Goal: Information Seeking & Learning: Compare options

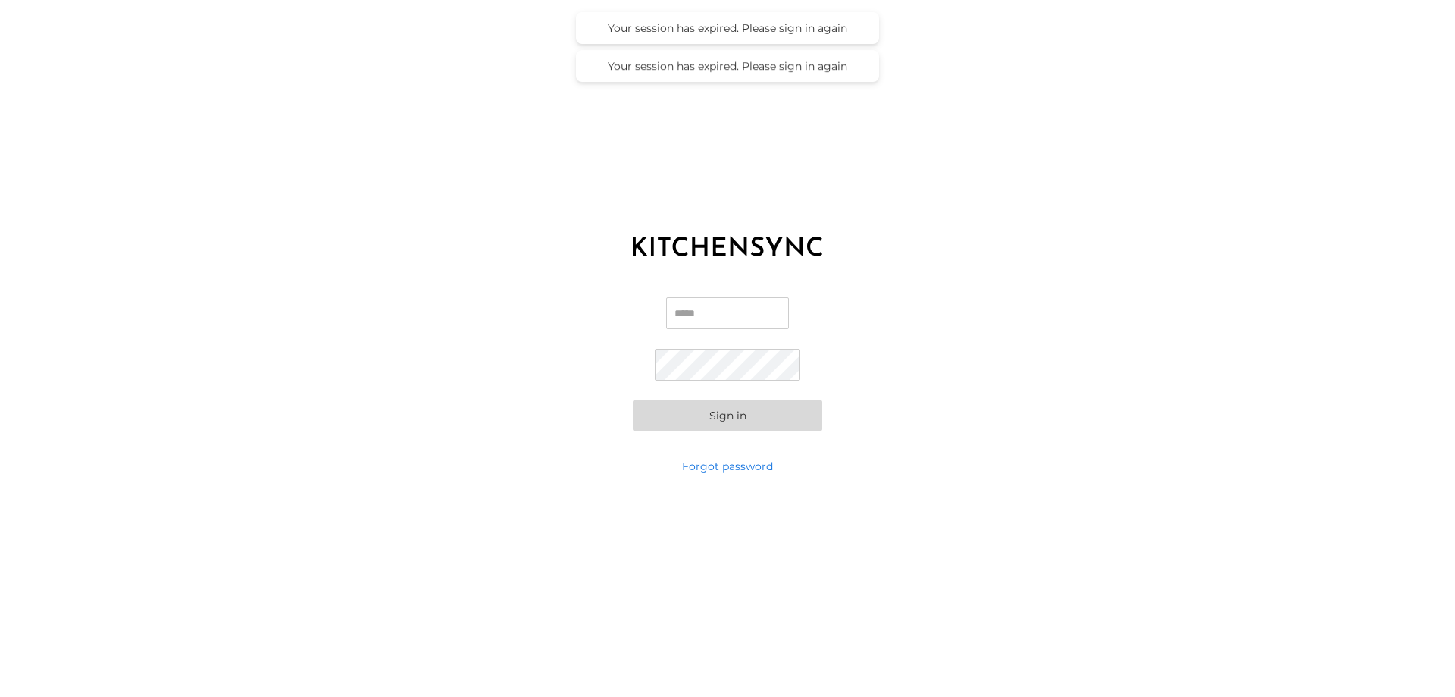
click at [697, 307] on input "Email" at bounding box center [727, 313] width 123 height 32
type input "**********"
click at [627, 388] on div "**********" at bounding box center [727, 363] width 1455 height 189
click at [712, 421] on button "Sign in" at bounding box center [727, 415] width 189 height 30
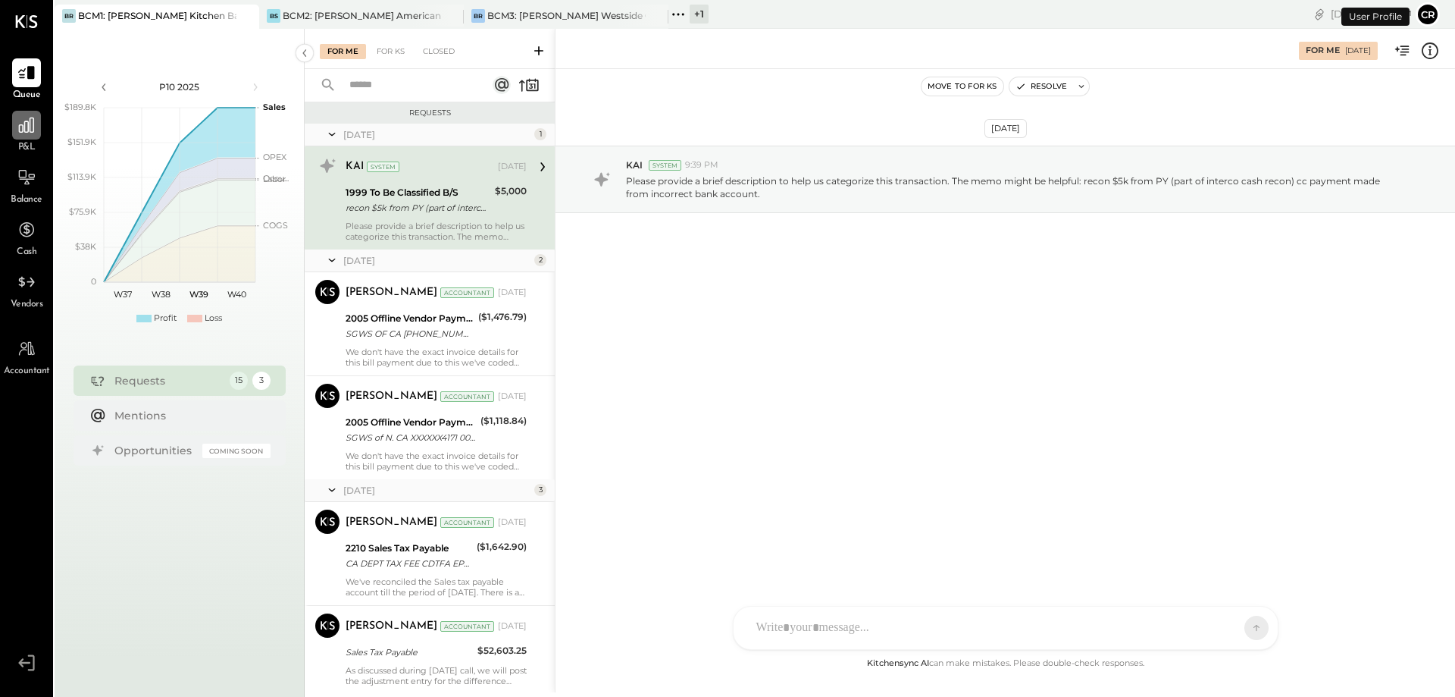
click at [26, 136] on div at bounding box center [26, 125] width 29 height 29
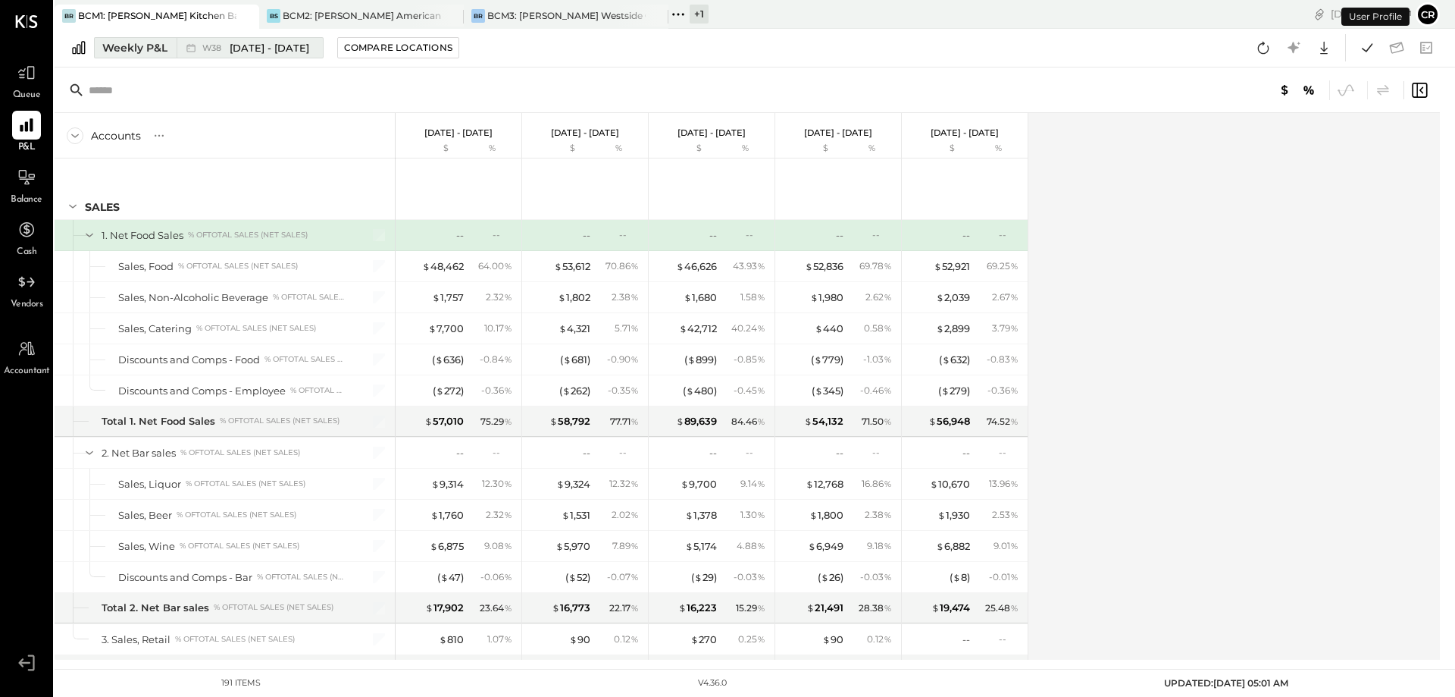
click at [148, 52] on div "Weekly P&L" at bounding box center [134, 47] width 65 height 15
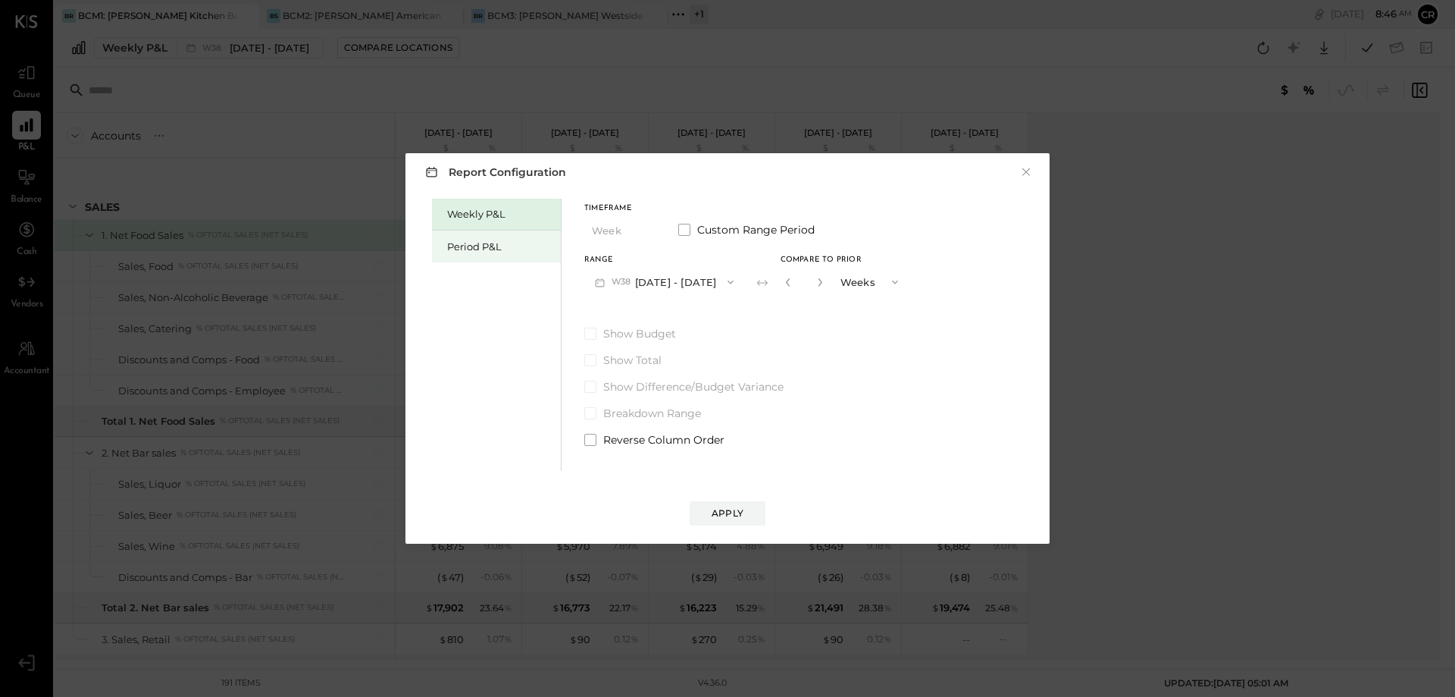
click at [488, 243] on div "Period P&L" at bounding box center [500, 247] width 106 height 14
click at [587, 330] on span at bounding box center [590, 333] width 12 height 12
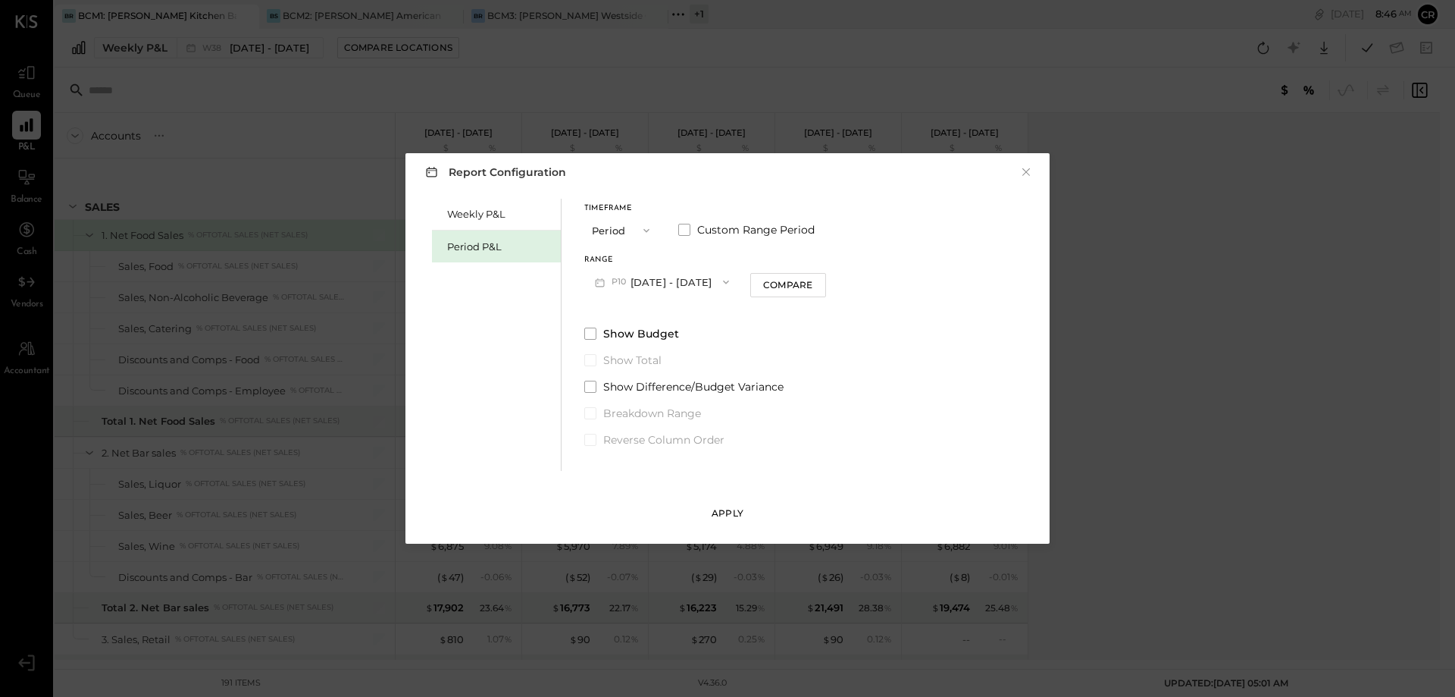
click at [719, 516] on div "Apply" at bounding box center [728, 512] width 32 height 13
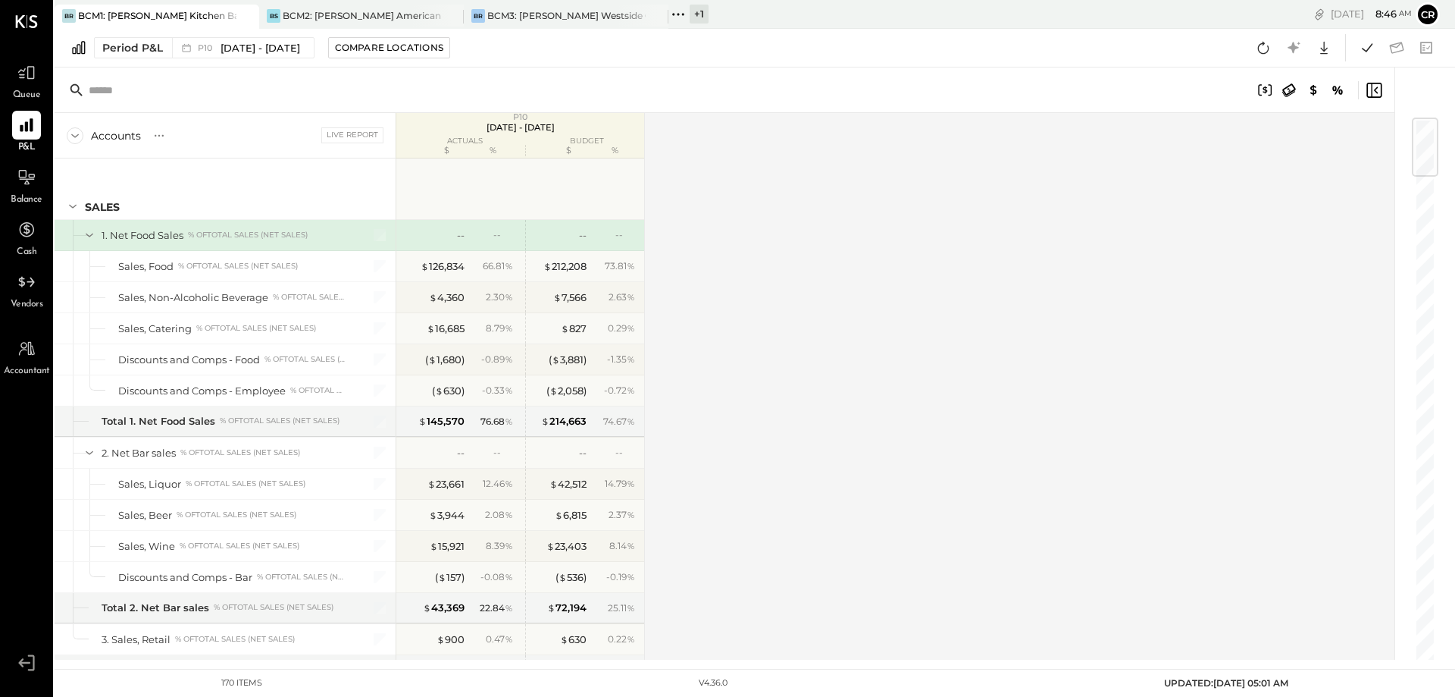
click at [295, 61] on div "Period P&L P10 [DATE] - [DATE] Compare Locations Google Sheets Excel" at bounding box center [755, 48] width 1401 height 39
click at [294, 54] on span "[DATE] - [DATE]" at bounding box center [261, 48] width 80 height 14
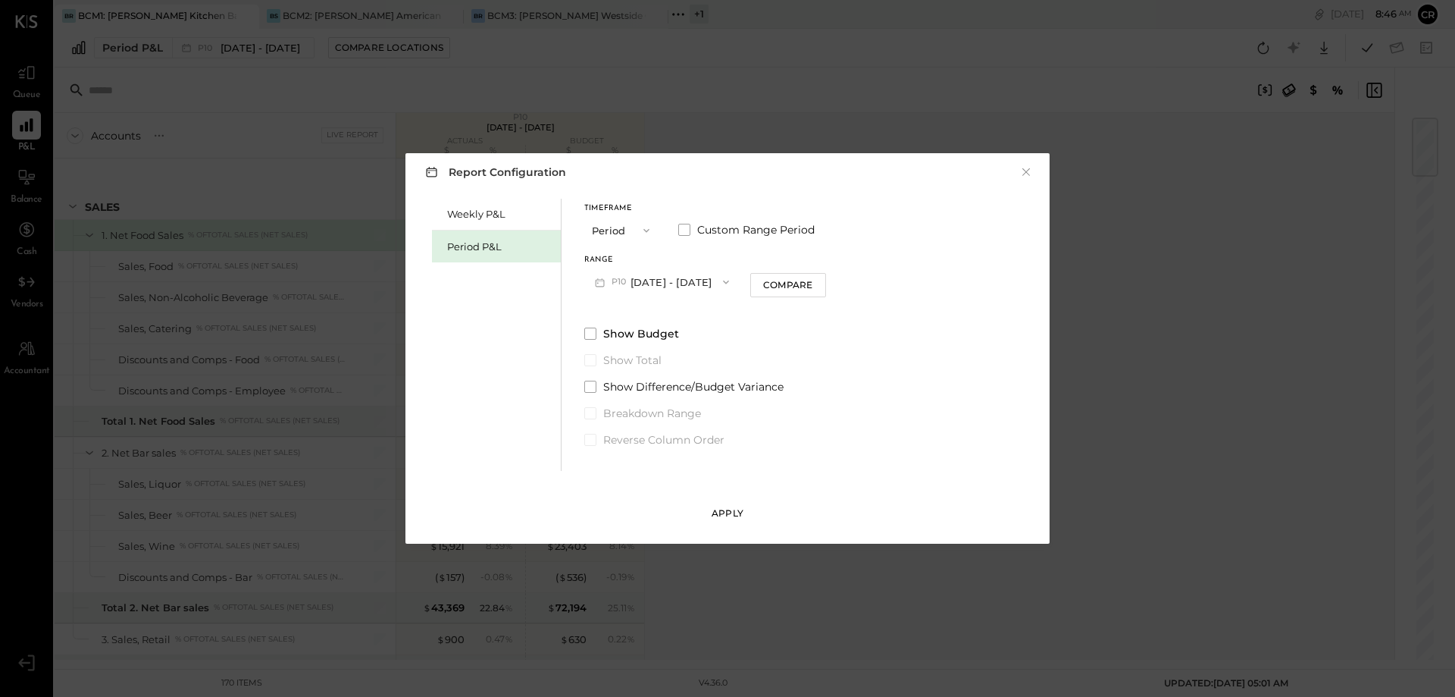
click at [719, 509] on div "Apply" at bounding box center [728, 512] width 32 height 13
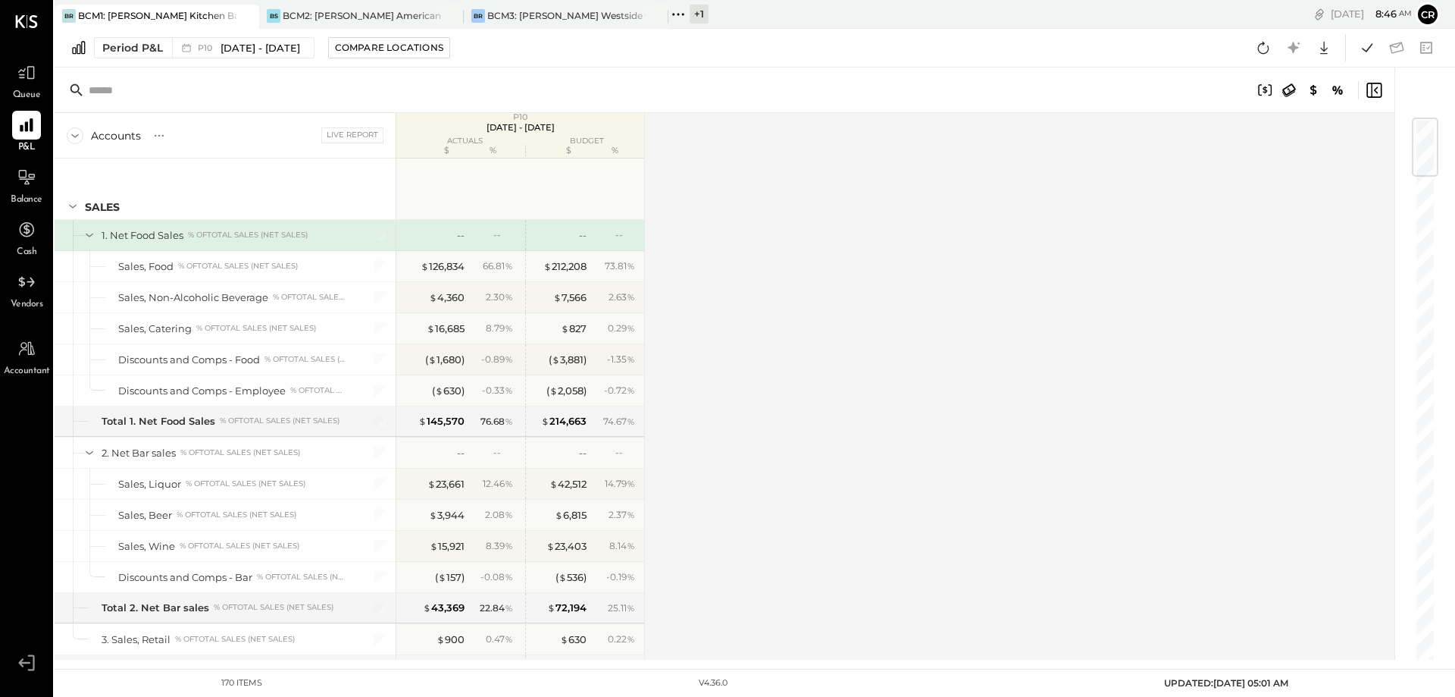
click at [829, 451] on div "Accounts S % GL Live Report P10 [DATE] - [DATE] actuals budget $ % $ % SALES 1.…" at bounding box center [726, 386] width 1342 height 546
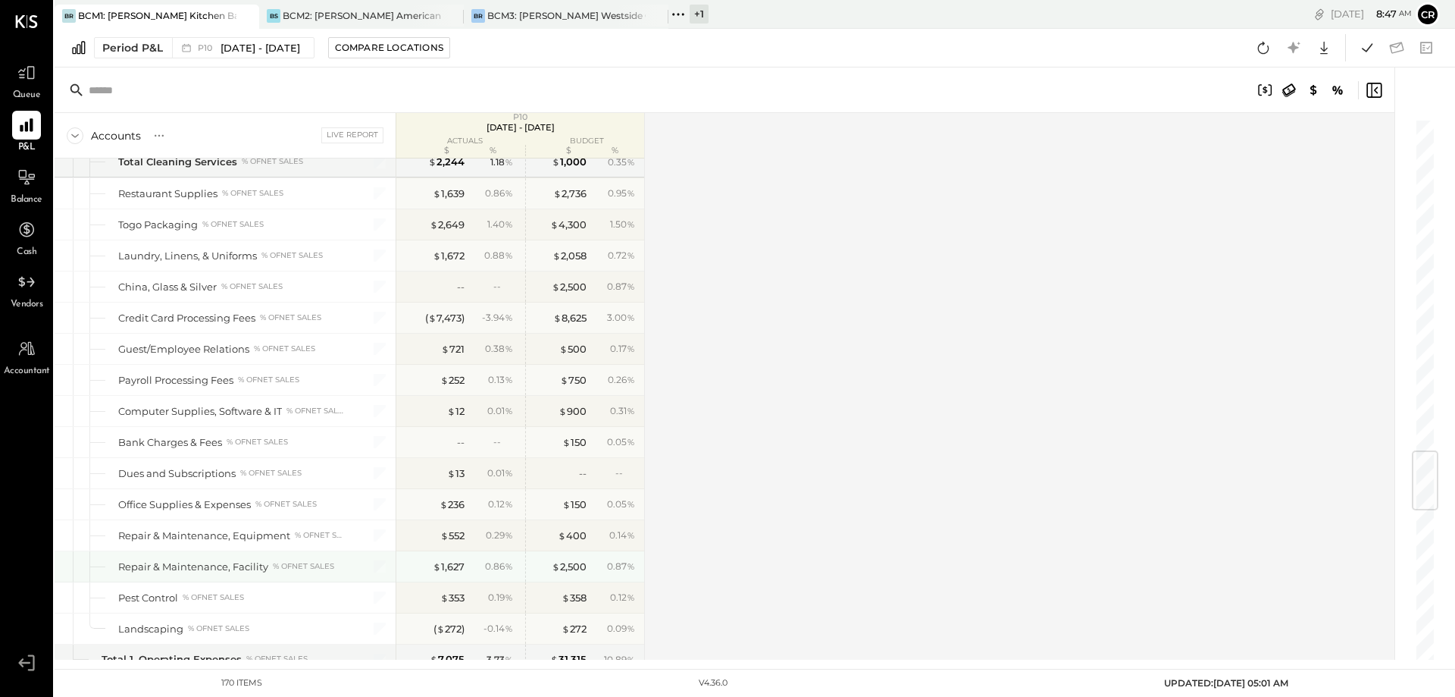
scroll to position [2729, 0]
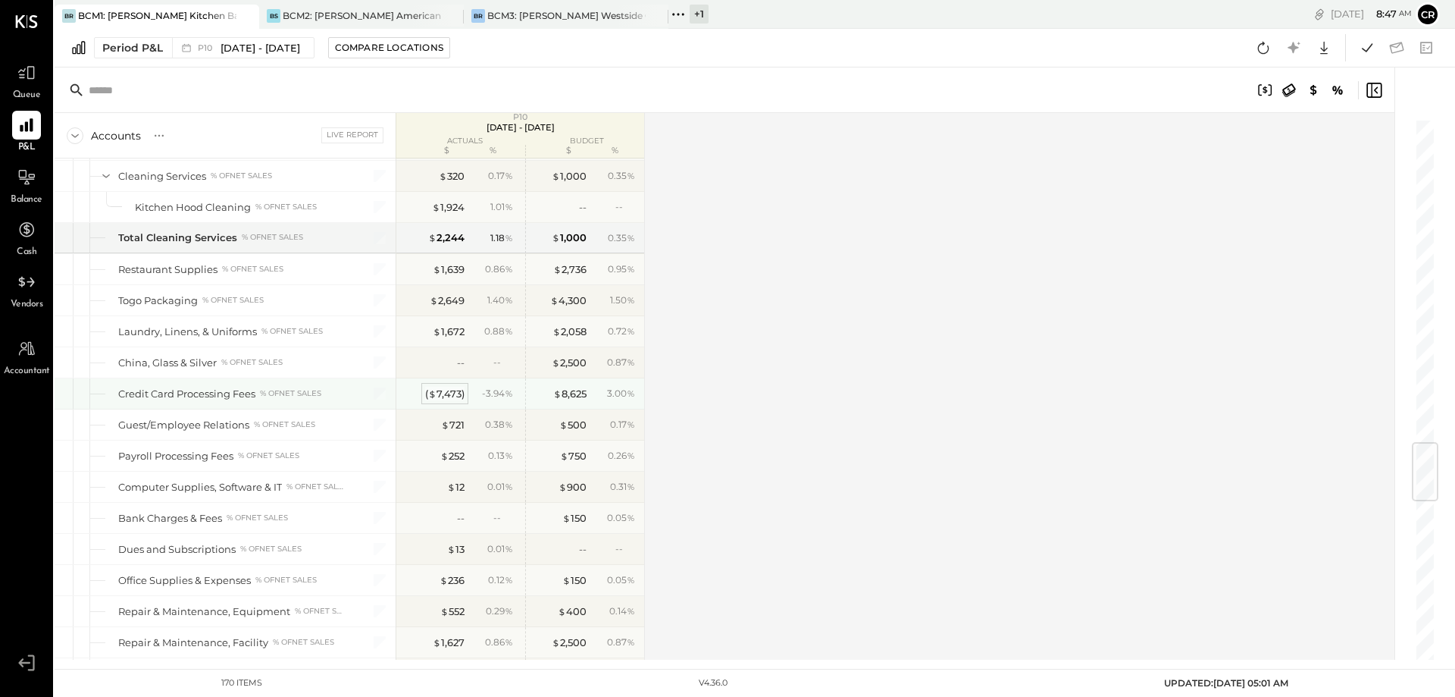
click at [447, 392] on div "( $ 7,473 )" at bounding box center [444, 394] width 39 height 14
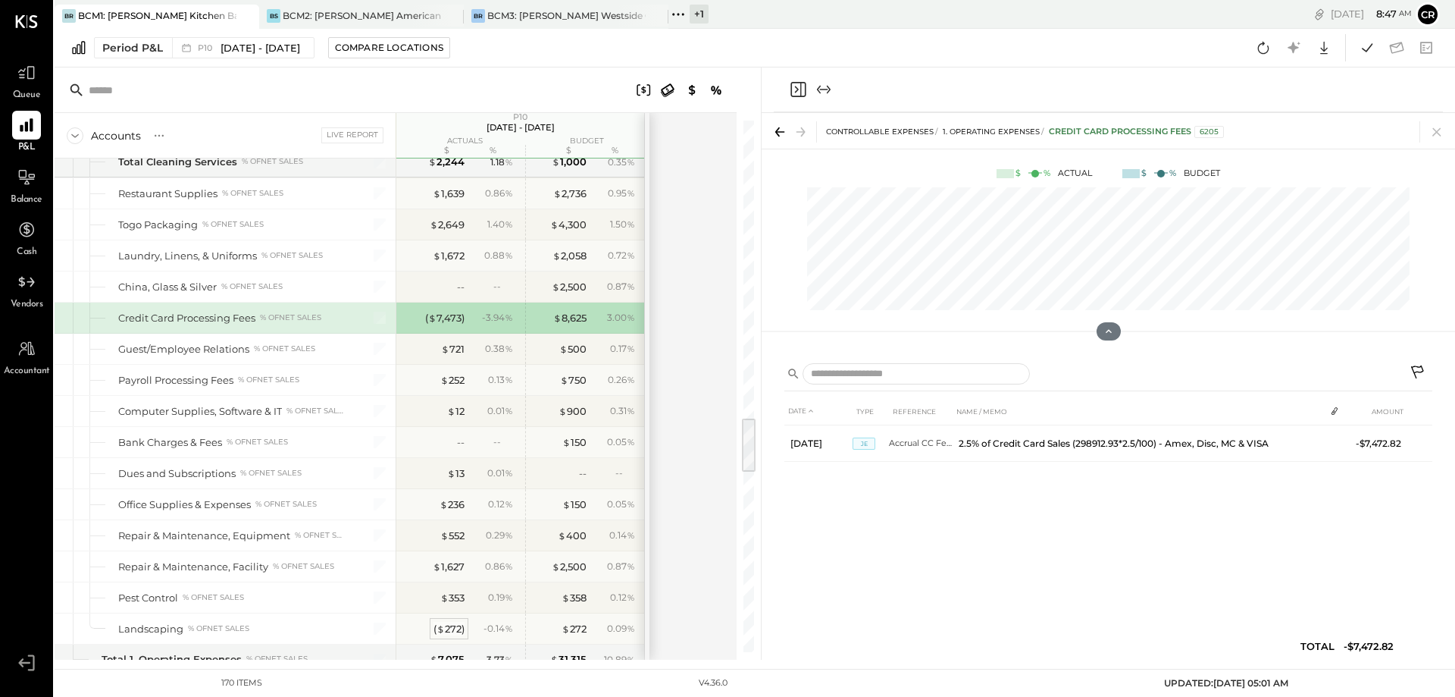
scroll to position [2880, 0]
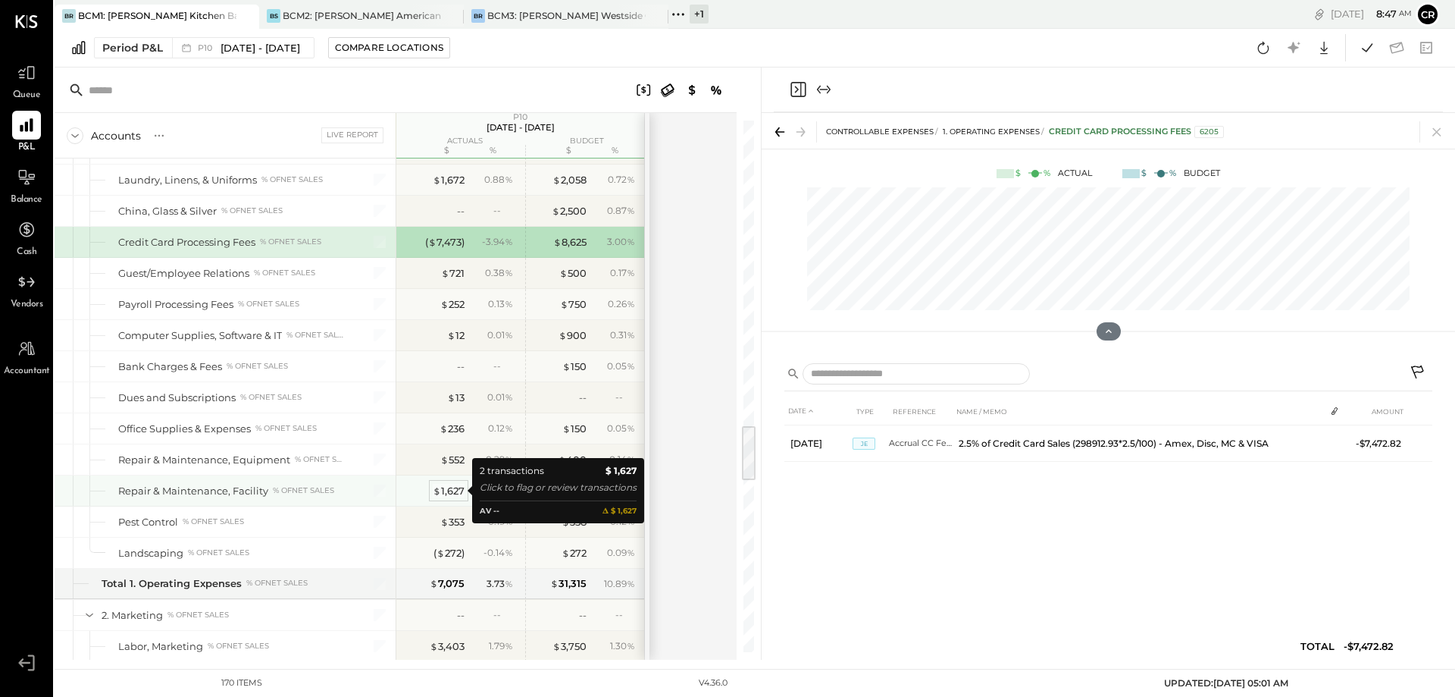
click at [445, 492] on div "$ 1,627" at bounding box center [449, 491] width 32 height 14
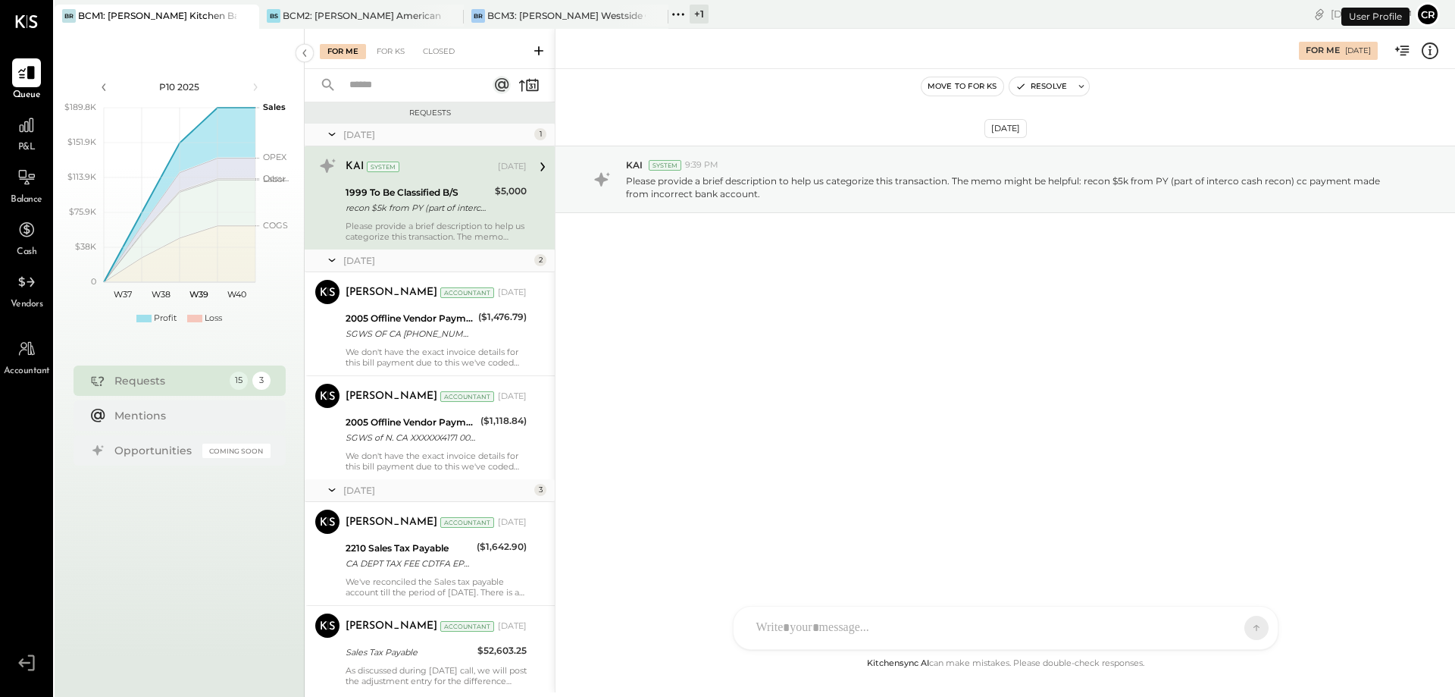
click at [30, 152] on span "P&L" at bounding box center [26, 148] width 17 height 14
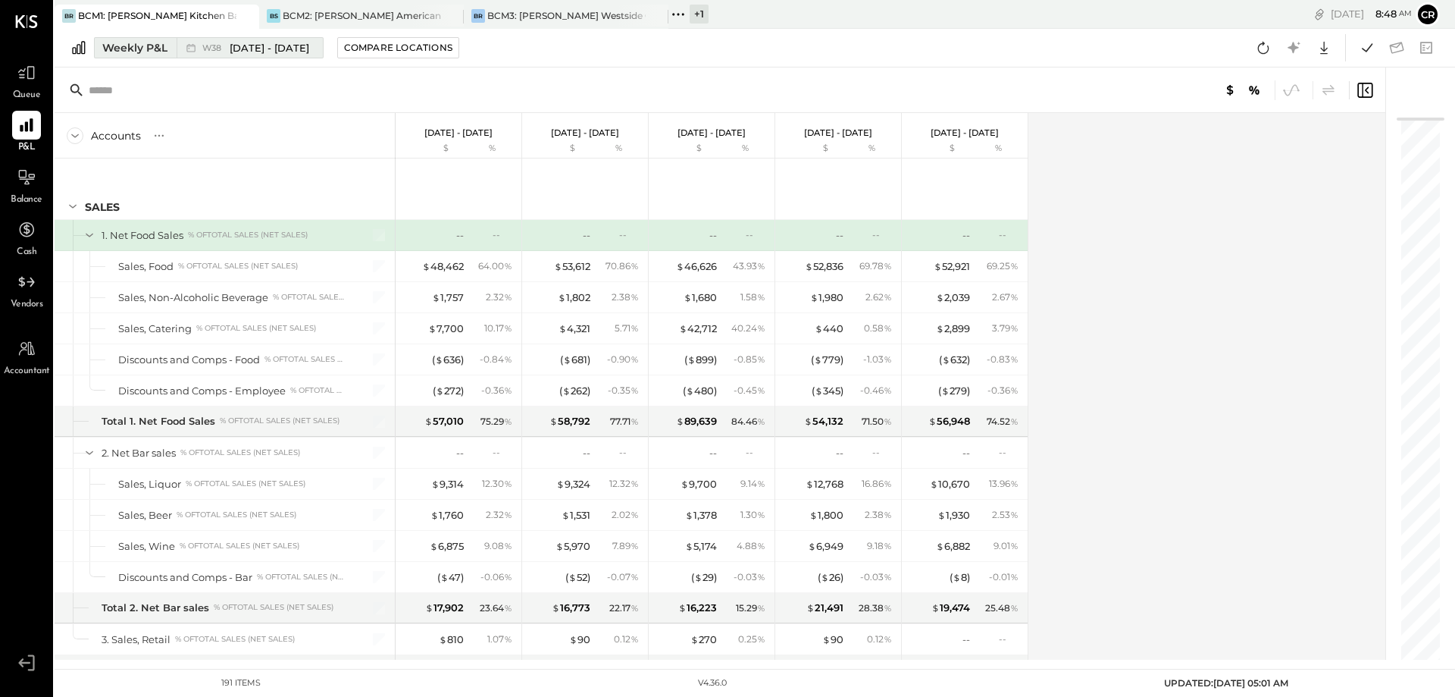
click at [127, 47] on div "Weekly P&L" at bounding box center [134, 47] width 65 height 15
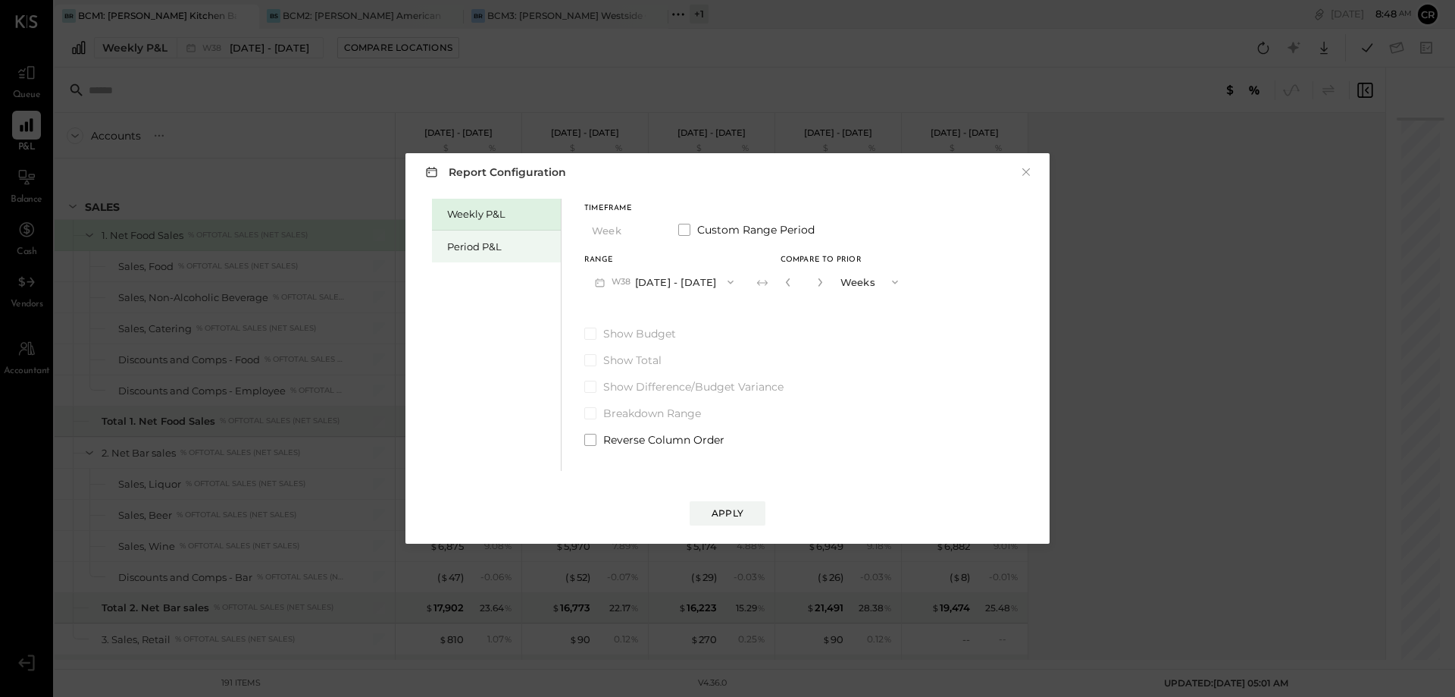
click at [486, 249] on div "Period P&L" at bounding box center [500, 247] width 106 height 14
click at [732, 286] on icon "button" at bounding box center [726, 282] width 12 height 12
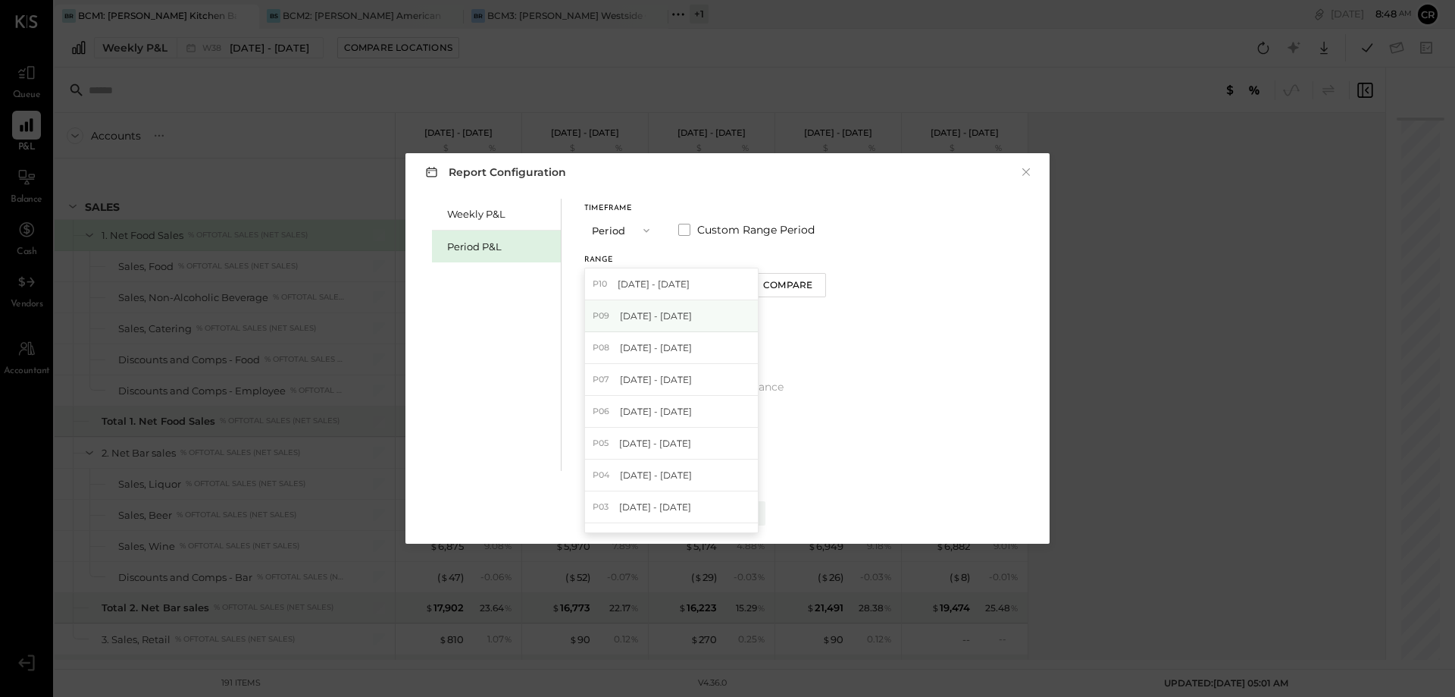
click at [717, 310] on div "P09 Aug 14 - Sep 10, 2025" at bounding box center [671, 316] width 173 height 32
click at [591, 332] on span at bounding box center [590, 333] width 12 height 12
click at [722, 509] on div "Apply" at bounding box center [728, 512] width 32 height 13
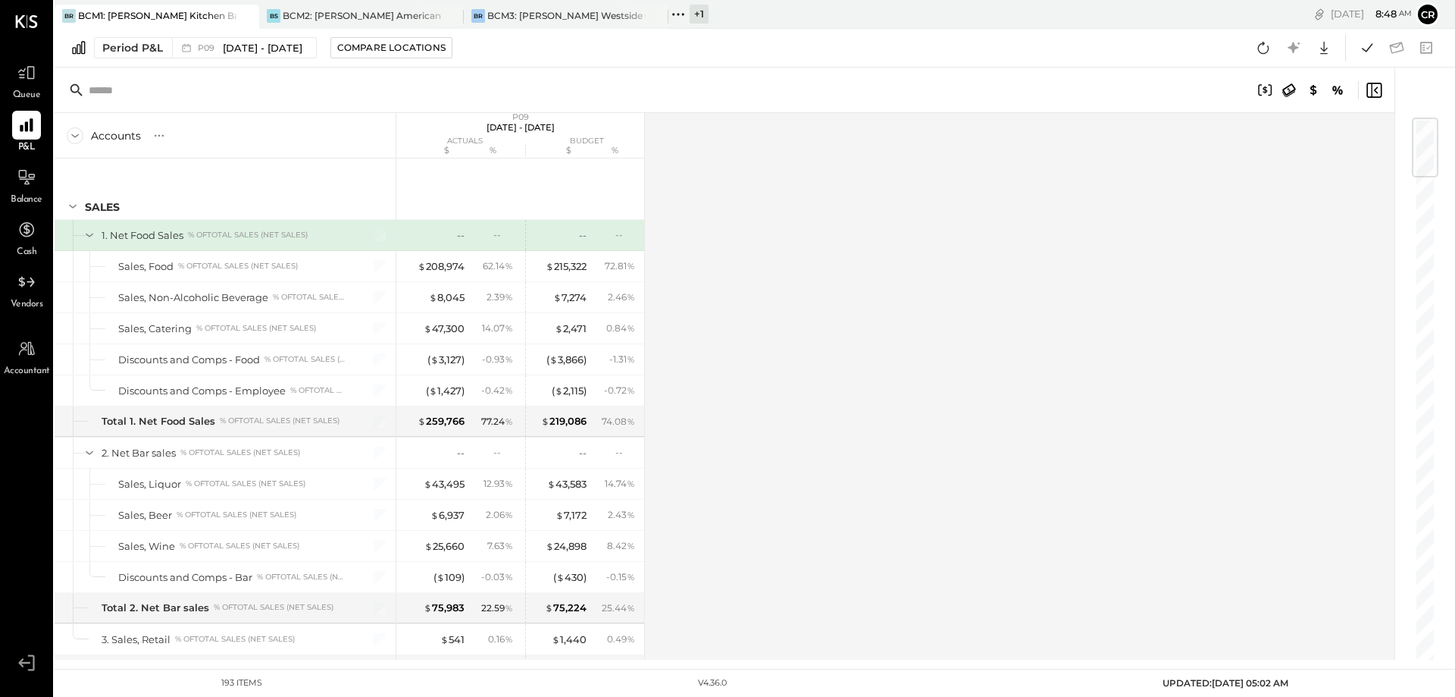
click at [419, 61] on div "Period P&L P09 Aug 14 - Sep 10, 2025 Compare Locations Google Sheets Excel" at bounding box center [755, 48] width 1401 height 39
click at [421, 54] on div "Compare Locations" at bounding box center [391, 47] width 108 height 13
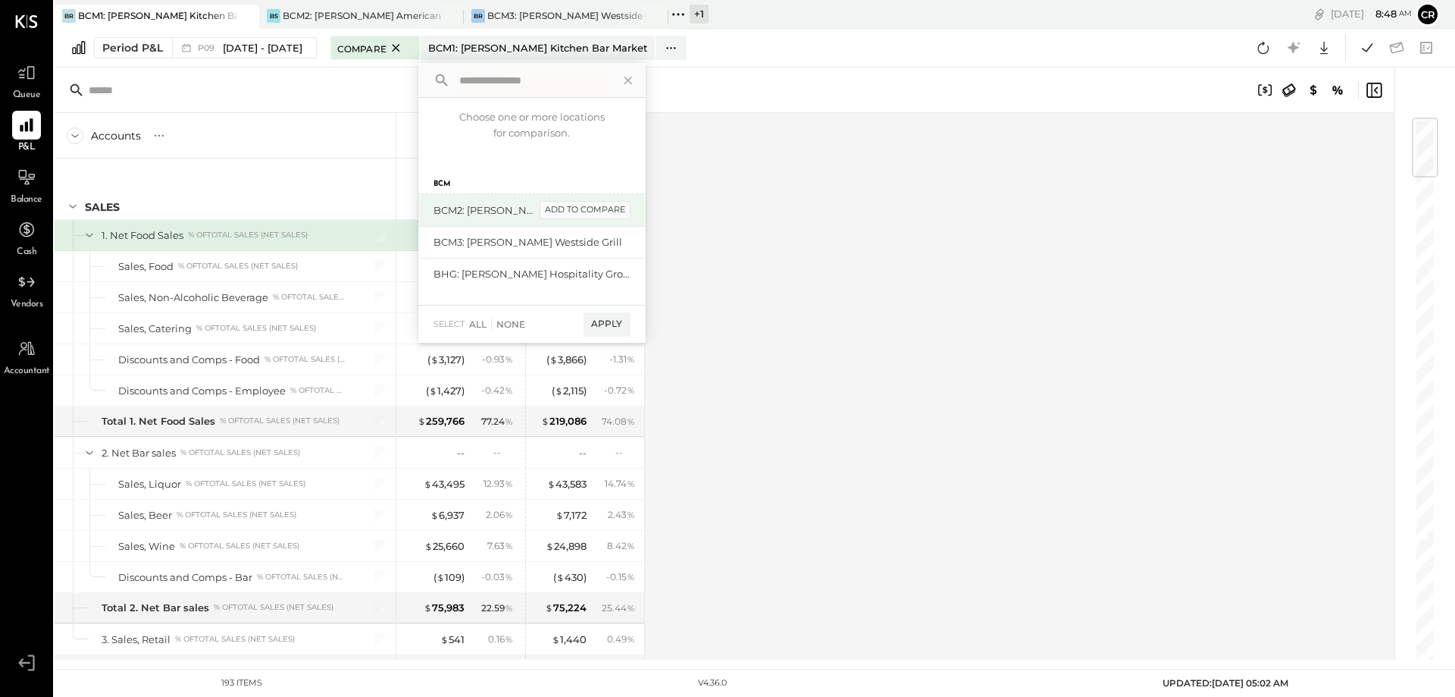
click at [603, 211] on div "add to compare" at bounding box center [585, 210] width 91 height 18
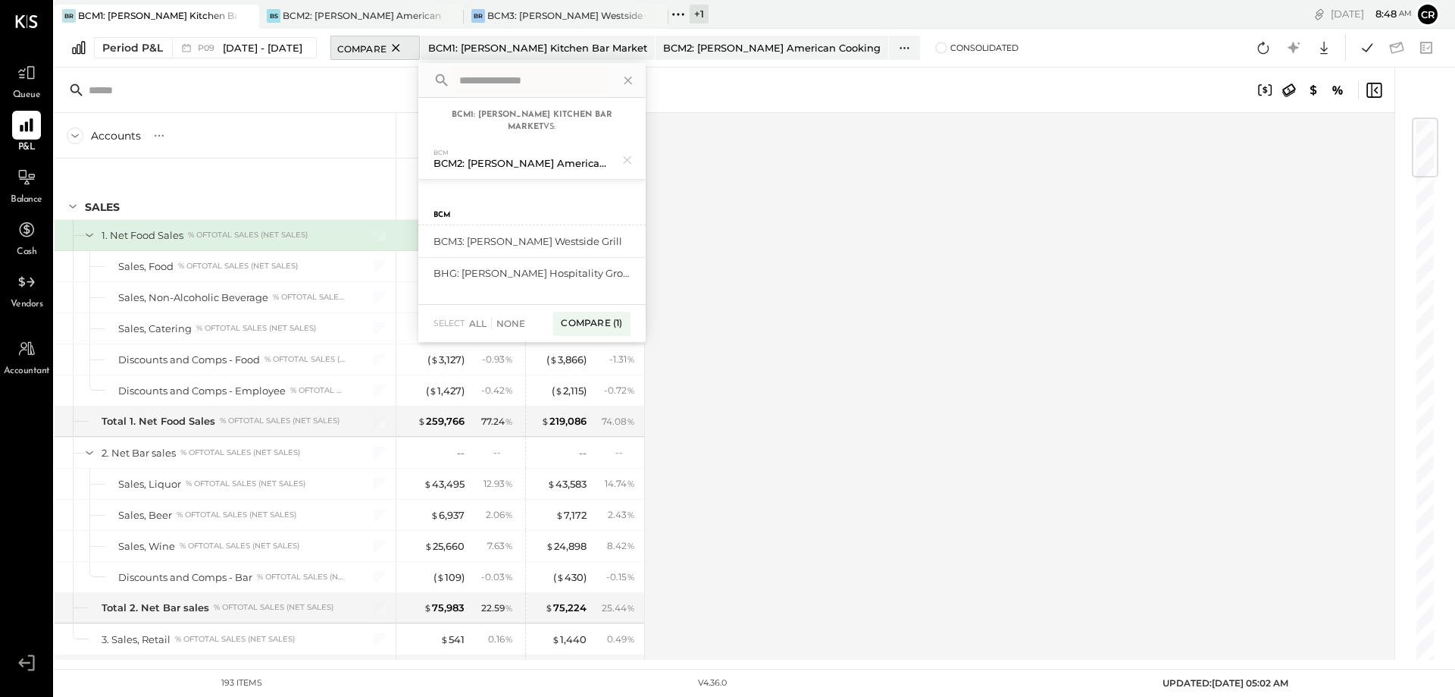
click at [387, 45] on span "Compare" at bounding box center [361, 47] width 49 height 15
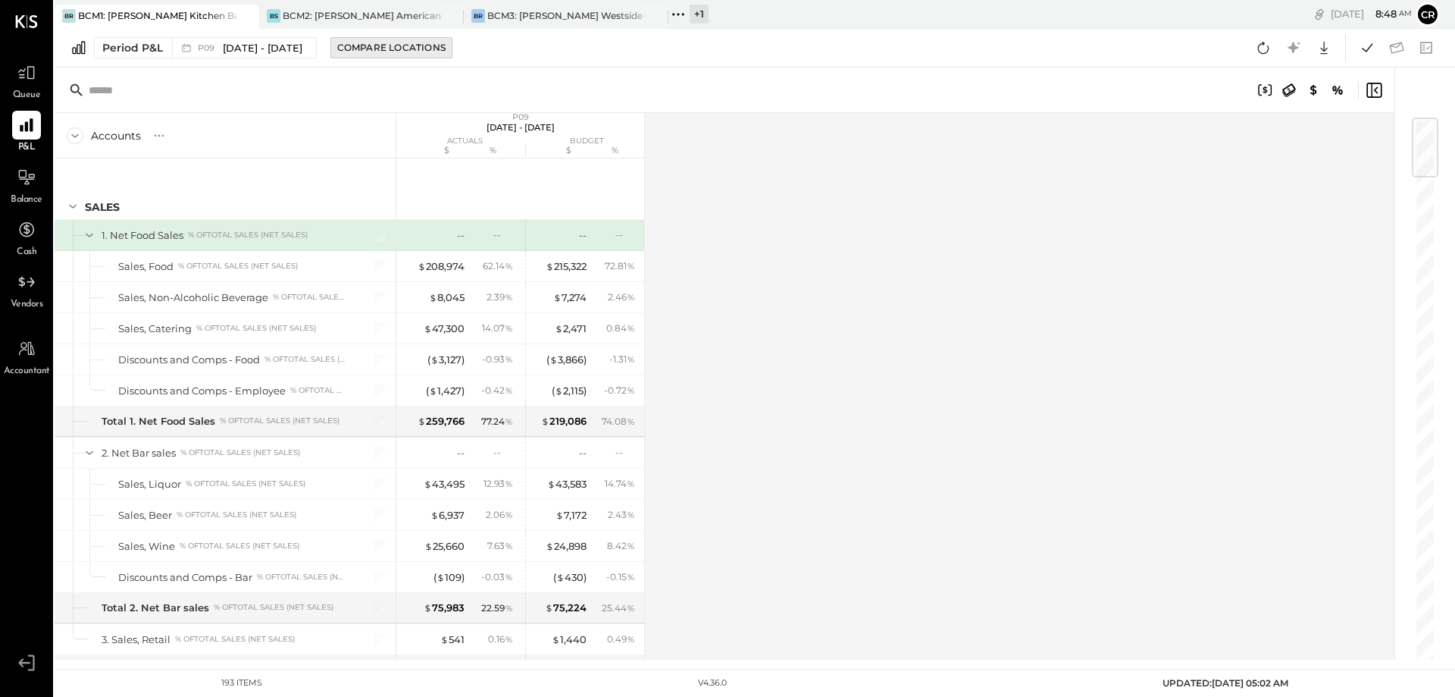
click at [408, 52] on div "Compare Locations" at bounding box center [391, 47] width 108 height 13
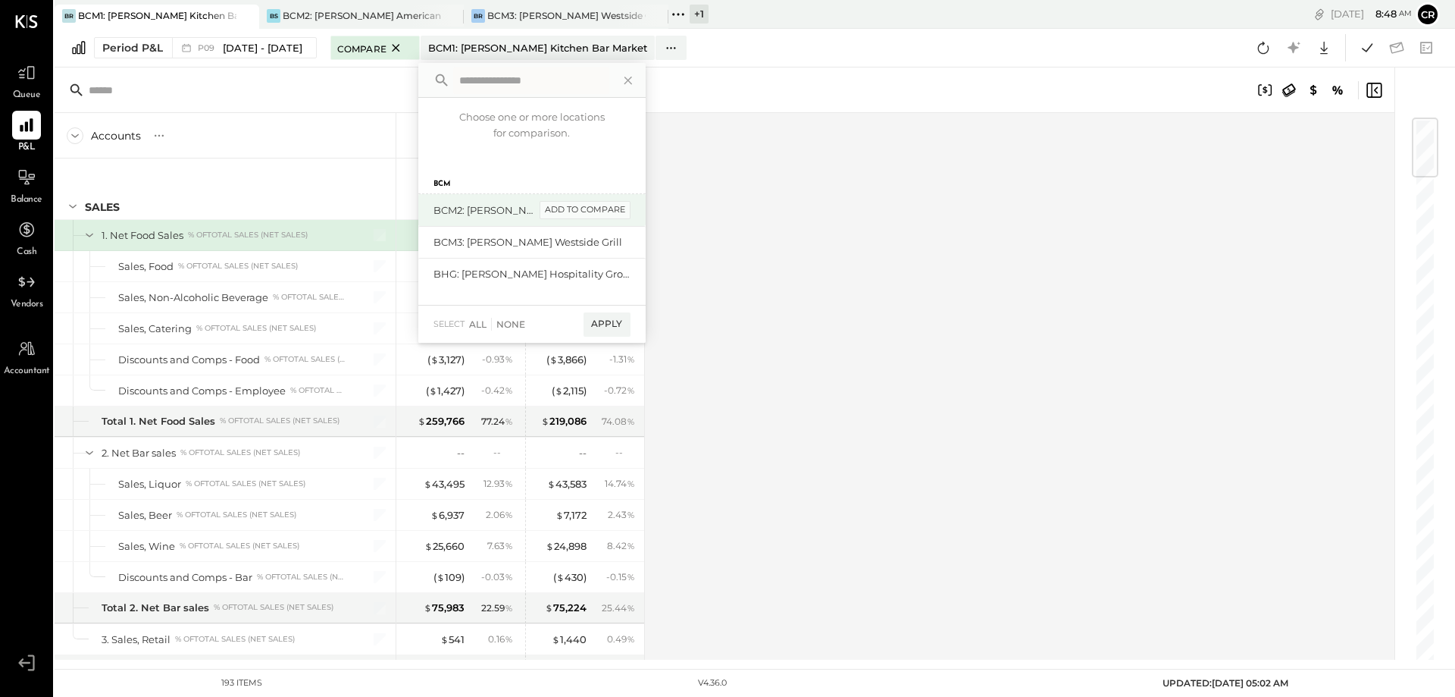
click at [601, 215] on div "add to compare" at bounding box center [585, 210] width 91 height 18
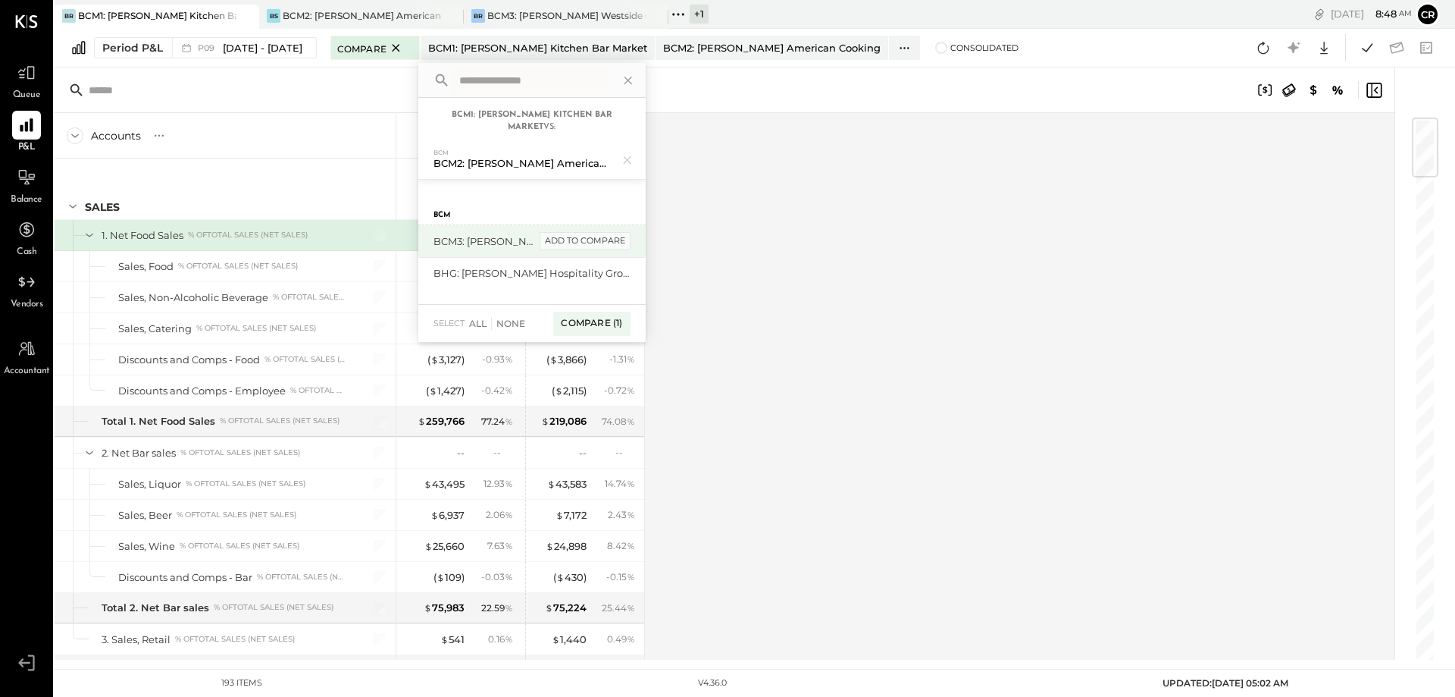
click at [594, 243] on div "add to compare" at bounding box center [585, 241] width 91 height 18
click at [618, 331] on div "Compare (2)" at bounding box center [590, 330] width 79 height 24
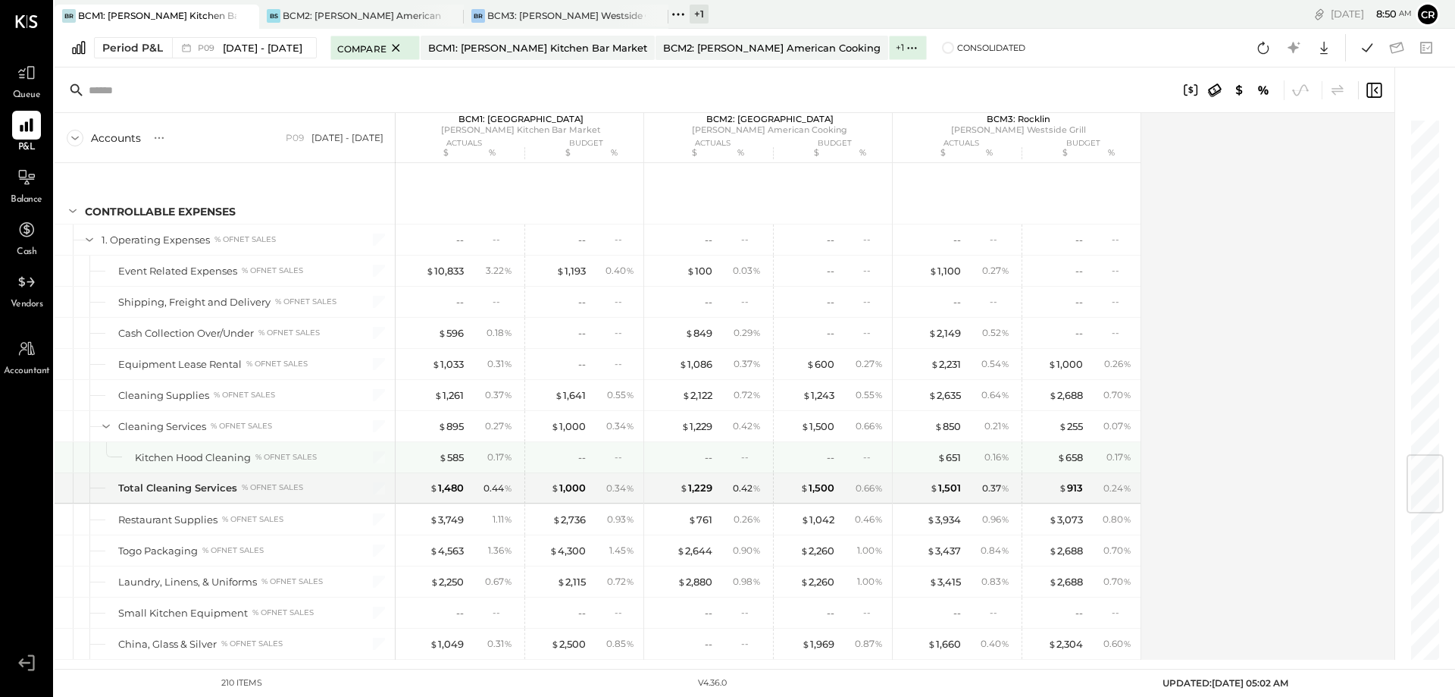
scroll to position [2749, 0]
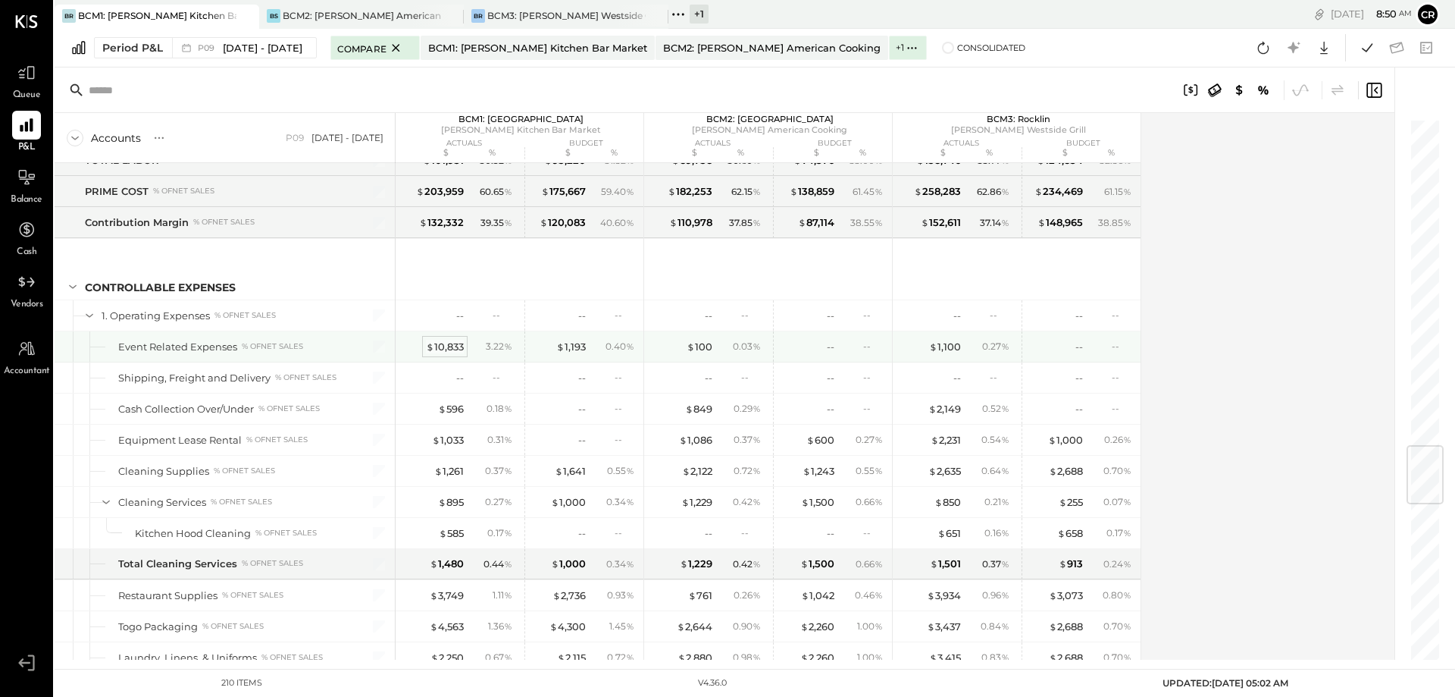
click at [456, 347] on div "$ 10,833" at bounding box center [445, 347] width 38 height 14
